Goal: Transaction & Acquisition: Subscribe to service/newsletter

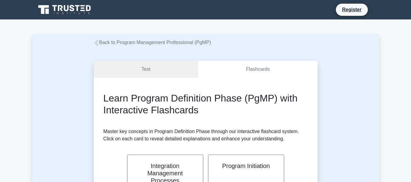
click at [73, 14] on icon at bounding box center [65, 10] width 58 height 12
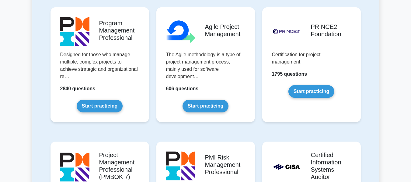
scroll to position [402, 0]
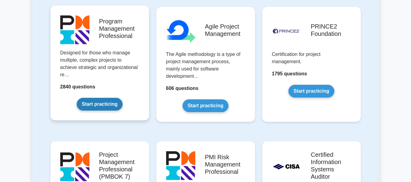
click at [103, 107] on link "Start practicing" at bounding box center [100, 104] width 46 height 13
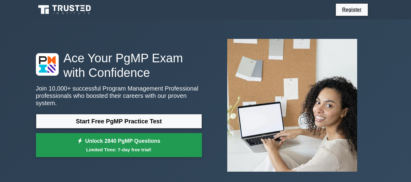
click at [129, 148] on small "Limited Time: 7-day free trial!" at bounding box center [119, 149] width 151 height 7
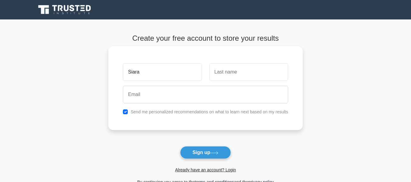
type input "Siara"
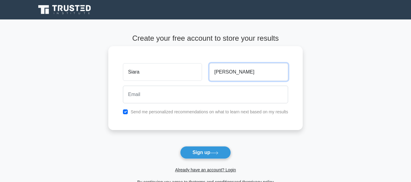
type input "Felder"
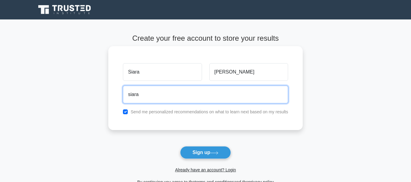
type input "siarafelder@gmail.com"
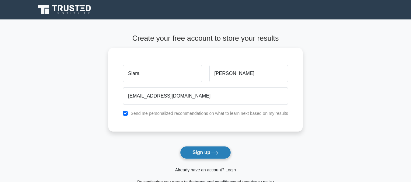
click at [209, 156] on button "Sign up" at bounding box center [205, 152] width 51 height 13
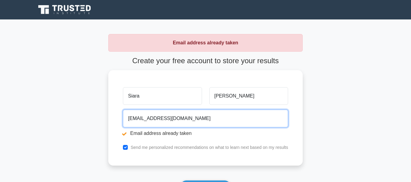
drag, startPoint x: 150, startPoint y: 118, endPoint x: 103, endPoint y: 113, distance: 47.8
click at [103, 113] on main "Email address already taken Create your free account to store your results Siar…" at bounding box center [205, 126] width 411 height 215
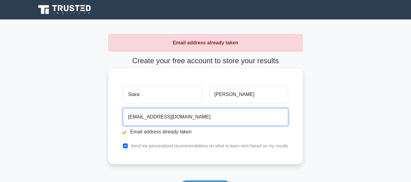
scroll to position [37, 0]
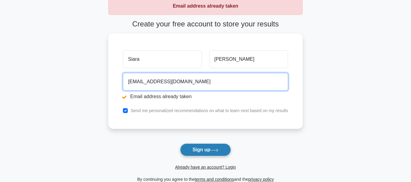
type input "asherabram20@gmail.com"
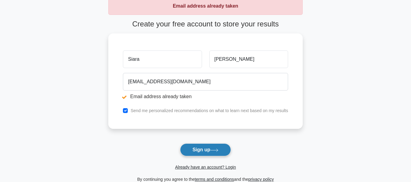
click at [209, 153] on button "Sign up" at bounding box center [205, 150] width 51 height 13
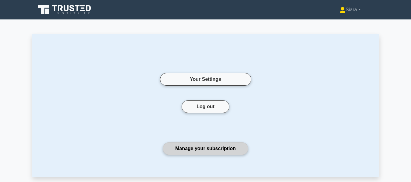
click at [216, 149] on link "Manage your subscription" at bounding box center [206, 148] width 86 height 13
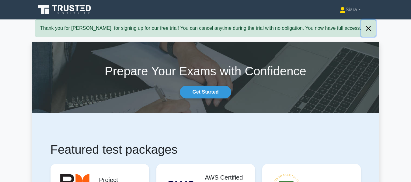
click at [361, 27] on button "Close" at bounding box center [368, 28] width 15 height 17
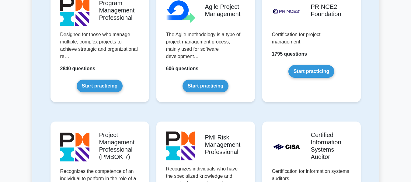
scroll to position [422, 0]
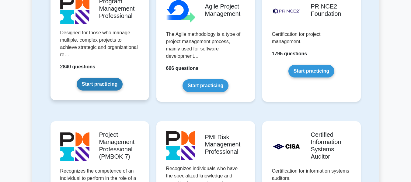
click at [104, 84] on link "Start practicing" at bounding box center [100, 84] width 46 height 13
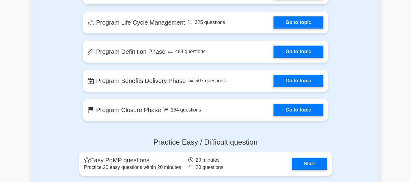
scroll to position [462, 0]
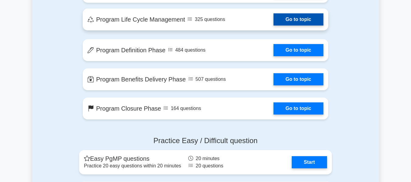
click at [303, 25] on link "Go to topic" at bounding box center [299, 19] width 50 height 12
